Goal: Register for event/course

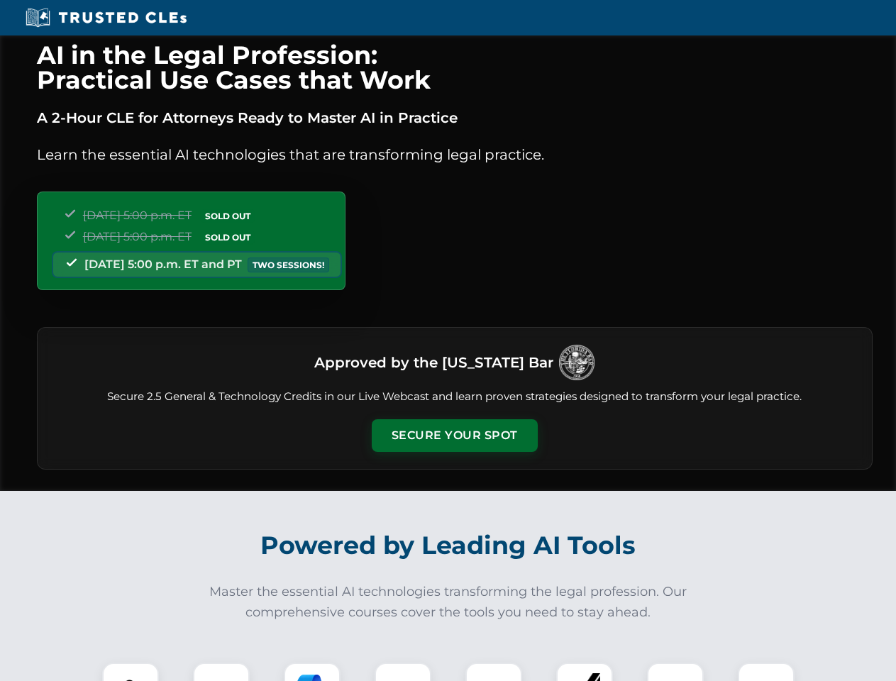
click at [454, 436] on button "Secure Your Spot" at bounding box center [455, 435] width 166 height 33
click at [131, 672] on img at bounding box center [130, 691] width 41 height 41
